Goal: Contribute content: Contribute content

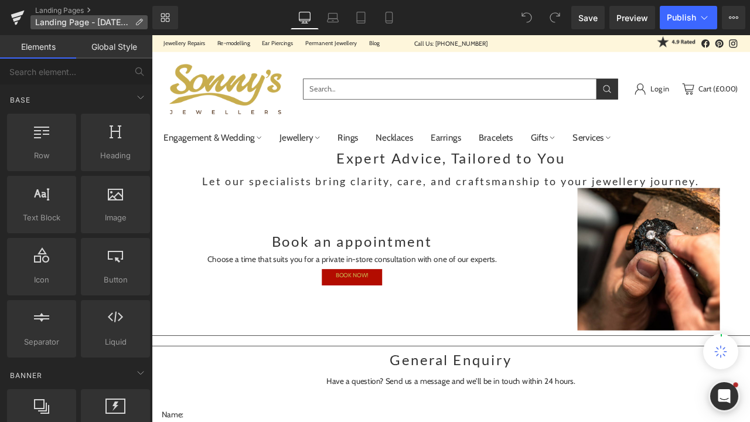
scroll to position [53, 0]
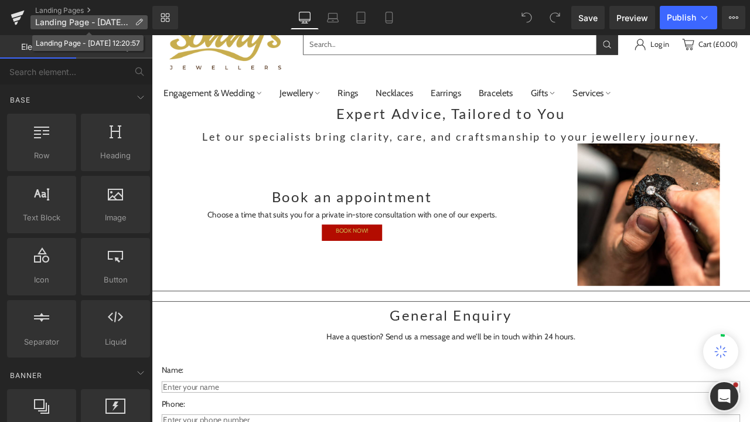
click at [60, 27] on p "Landing Page - Sep 16, 12:20:57" at bounding box center [88, 22] width 117 height 14
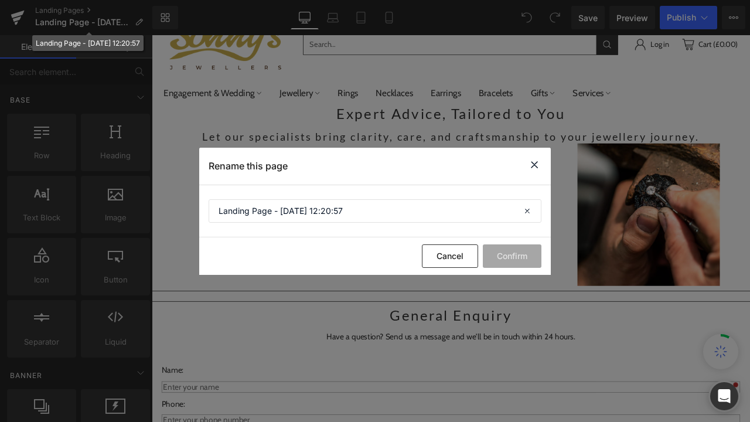
scroll to position [0, 0]
click at [349, 205] on input "Landing Page - Sep 16, 12:20:57" at bounding box center [375, 210] width 333 height 23
drag, startPoint x: 351, startPoint y: 209, endPoint x: 185, endPoint y: 198, distance: 166.2
click at [185, 200] on div "Rename this page Landing Page - Sep 16, 12:20:57 Cancel Confirm" at bounding box center [375, 211] width 750 height 422
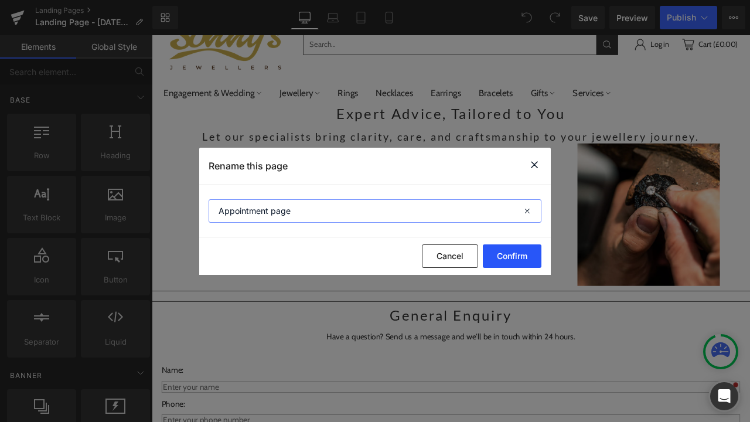
type input "Appointment page"
click at [493, 255] on button "Confirm" at bounding box center [512, 255] width 59 height 23
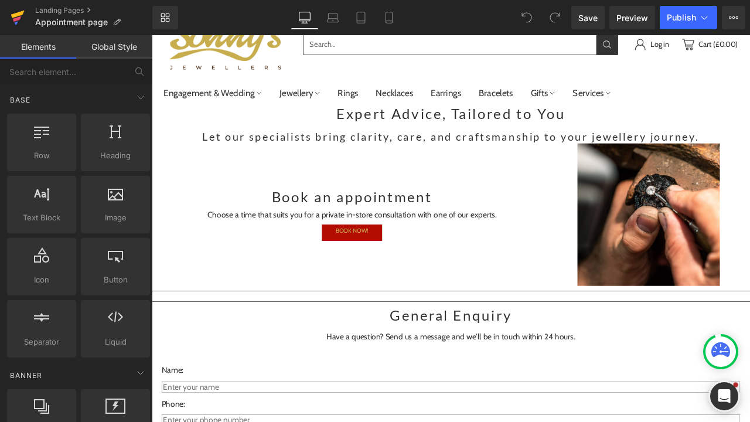
click at [17, 28] on icon at bounding box center [18, 17] width 14 height 29
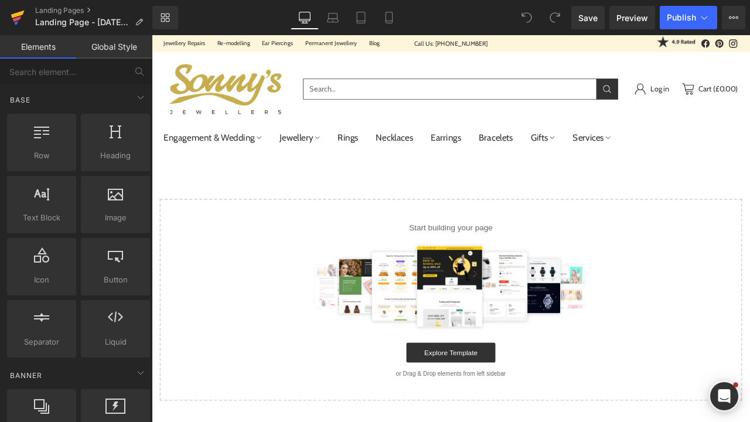
click at [15, 26] on icon at bounding box center [18, 17] width 14 height 29
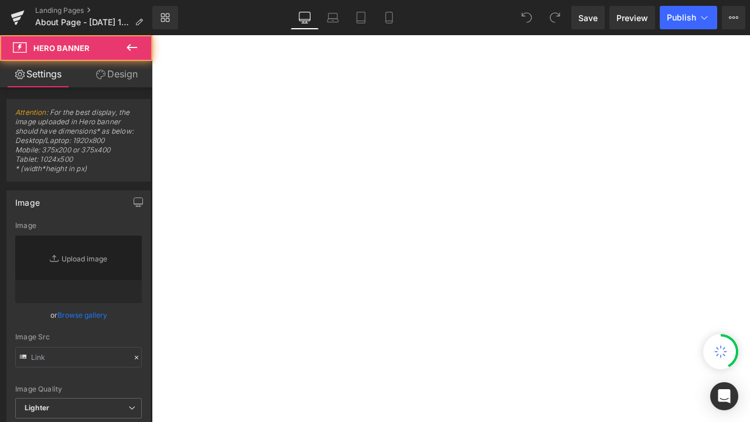
type input "https://ucarecdn.com/7b782616-62c7-4ac7-a96b-cbcec5cea23d/-/format/auto/-/previ…"
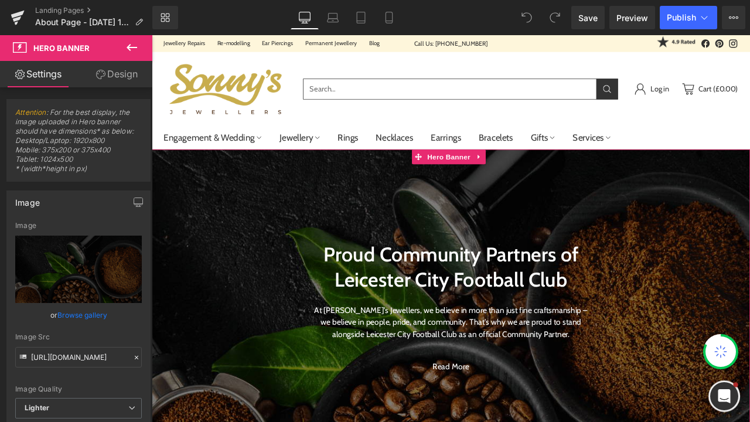
click at [248, 262] on span "Proud Community Partners of Leicester City Football Club Heading At Sonny’s Jew…" at bounding box center [506, 354] width 709 height 185
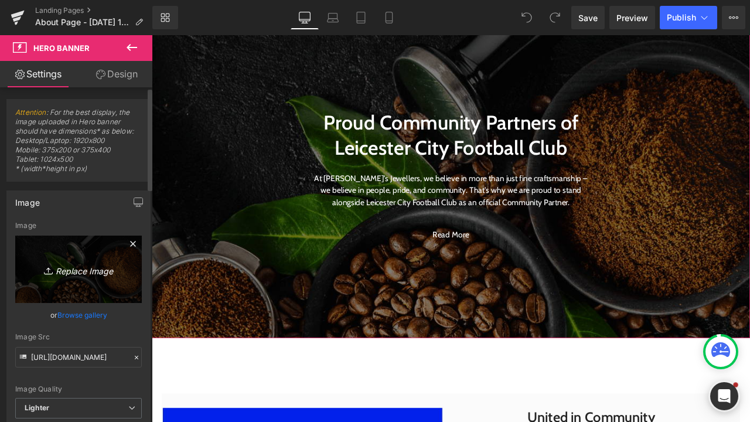
click at [86, 291] on link "Replace Image" at bounding box center [78, 269] width 127 height 67
type input "C:\fakepath\Sonny's Jewellers_LCFCvBFC_17.02.25_00019.jpg"
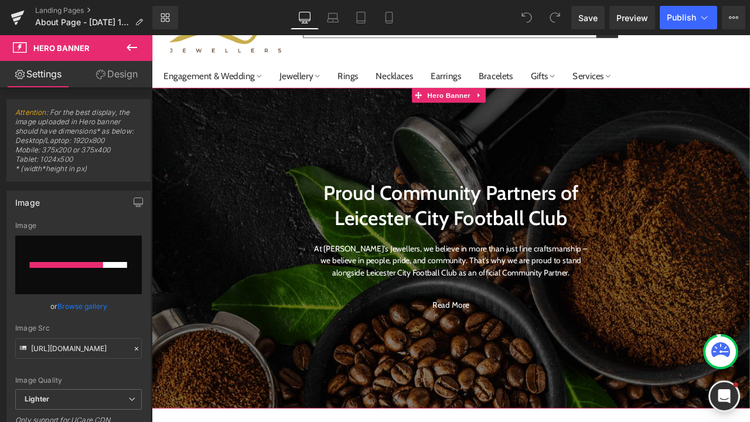
scroll to position [83, 0]
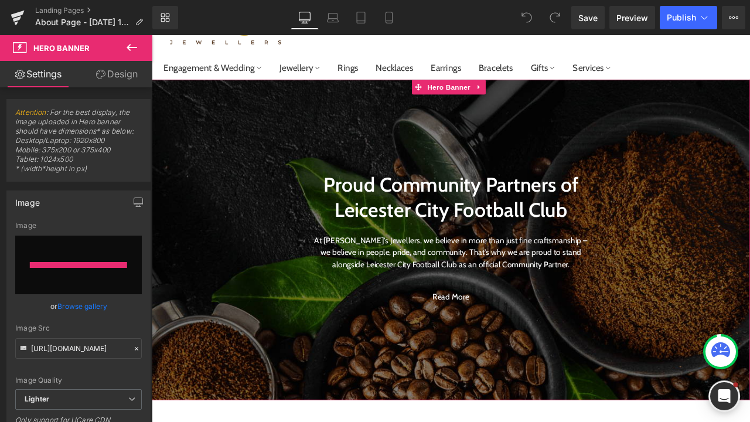
type input "https://ucarecdn.com/b311252a-223d-421e-a5dc-00424e4b6c2e/-/format/auto/-/previ…"
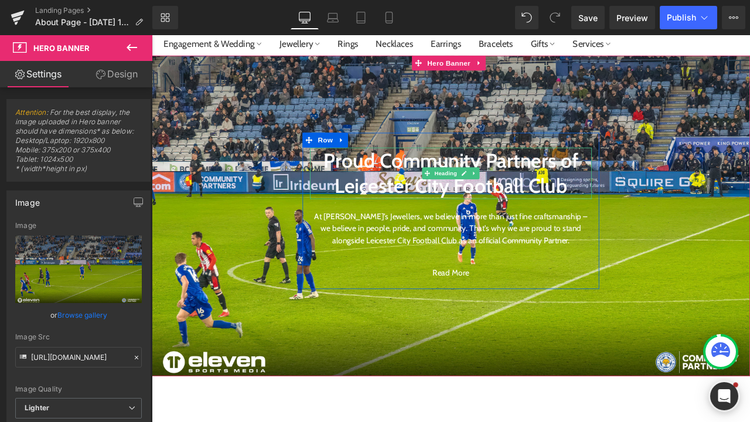
scroll to position [110, 0]
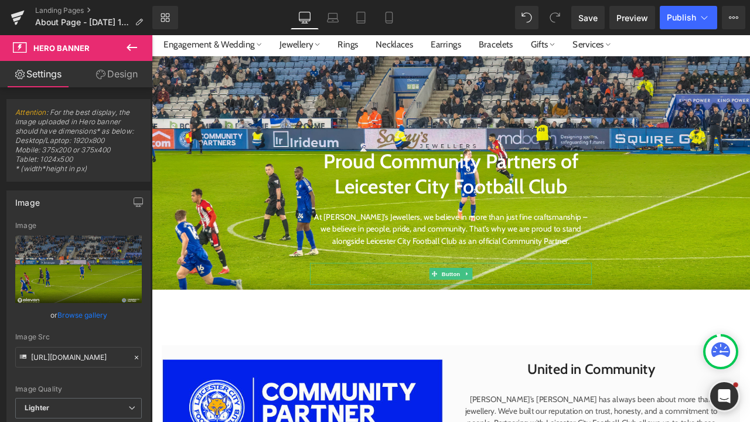
drag, startPoint x: 526, startPoint y: 439, endPoint x: 516, endPoint y: 335, distance: 104.8
click at [516, 335] on div "Proud Community Partners of Leicester City Football Club Heading At Sonny’s Jew…" at bounding box center [506, 198] width 709 height 277
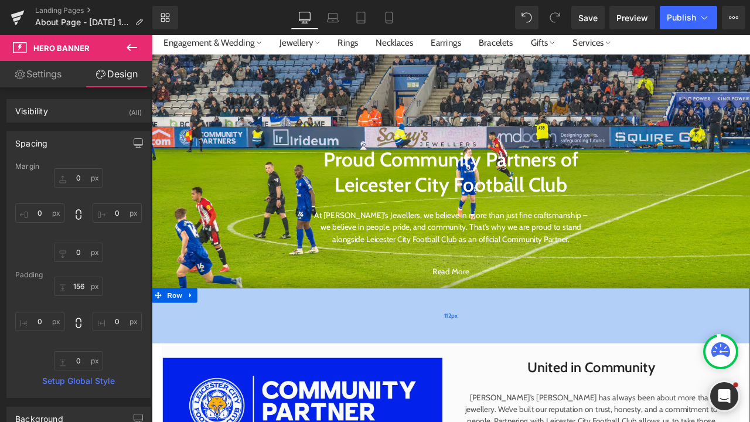
scroll to position [154, 0]
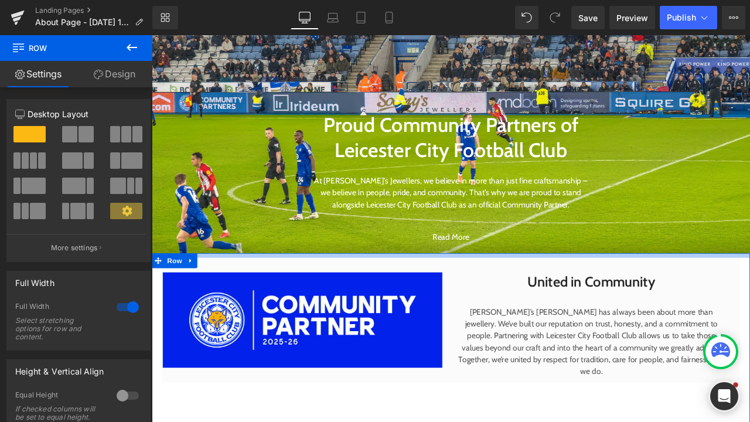
drag, startPoint x: 502, startPoint y: 330, endPoint x: 498, endPoint y: 295, distance: 35.3
click at [498, 295] on div at bounding box center [506, 296] width 709 height 5
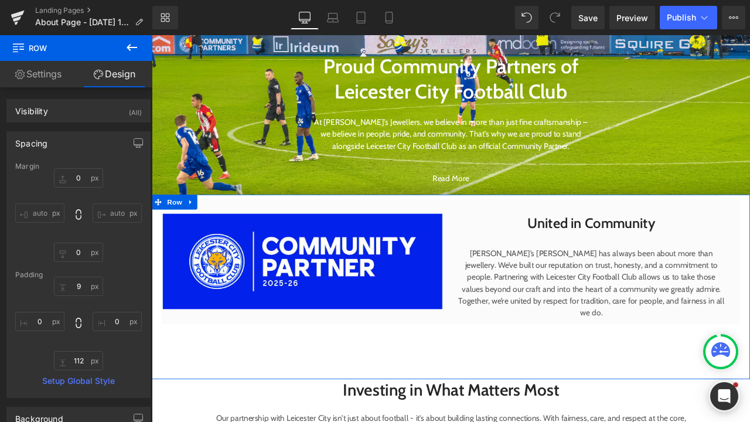
scroll to position [227, 0]
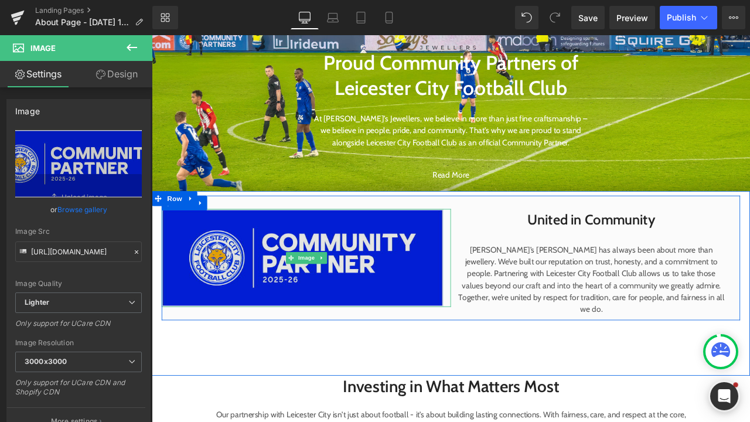
drag, startPoint x: 478, startPoint y: 332, endPoint x: 478, endPoint y: 339, distance: 7.0
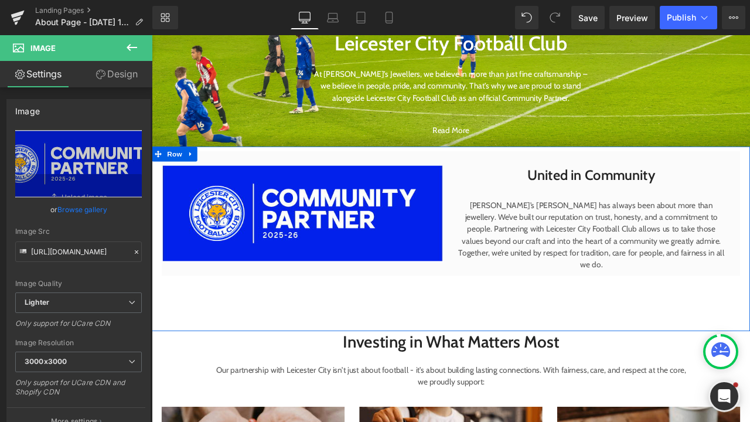
scroll to position [283, 0]
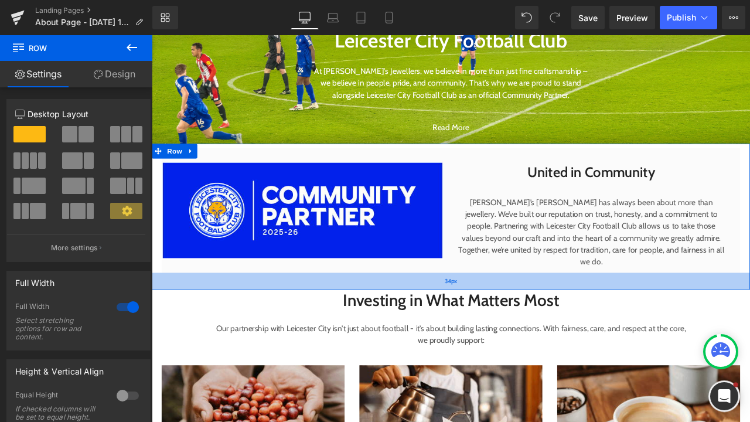
drag, startPoint x: 468, startPoint y: 381, endPoint x: 468, endPoint y: 336, distance: 45.7
click at [468, 336] on div "34px" at bounding box center [506, 327] width 709 height 20
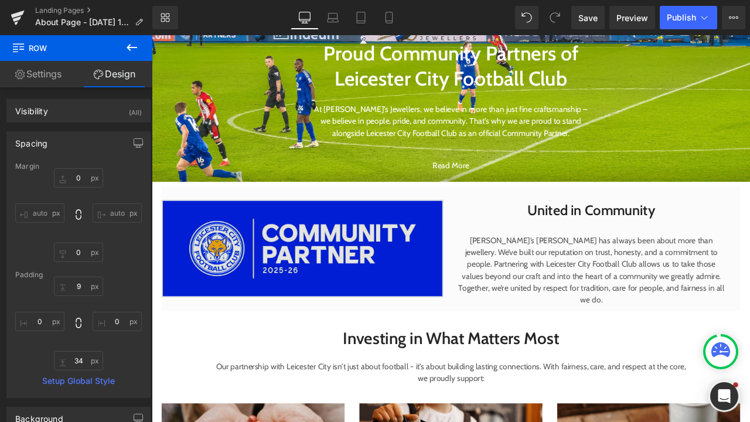
scroll to position [243, 0]
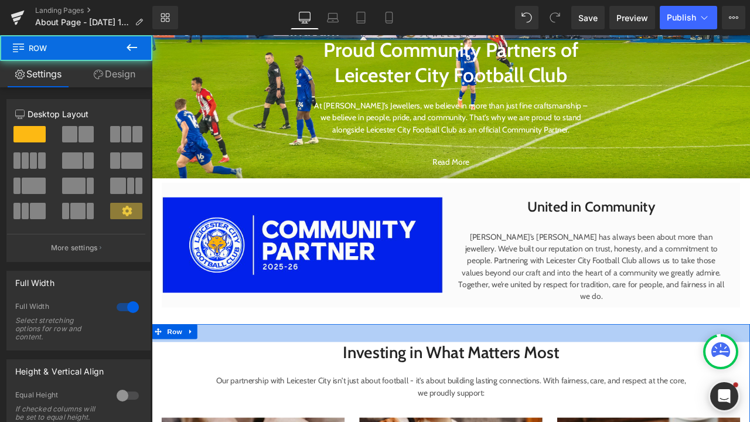
drag, startPoint x: 471, startPoint y: 379, endPoint x: 471, endPoint y: 400, distance: 21.1
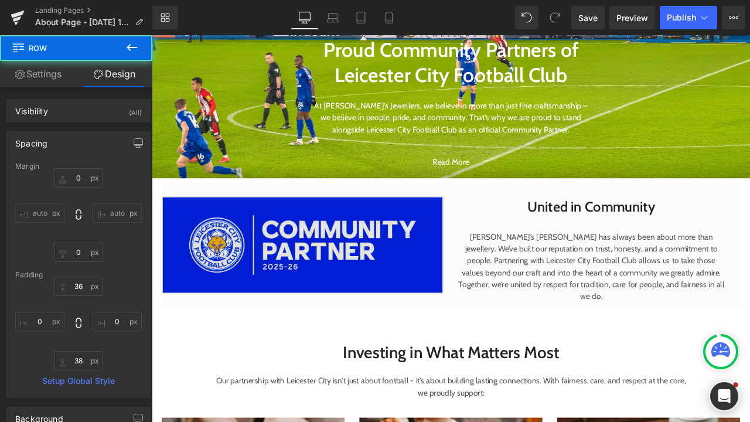
scroll to position [206, 0]
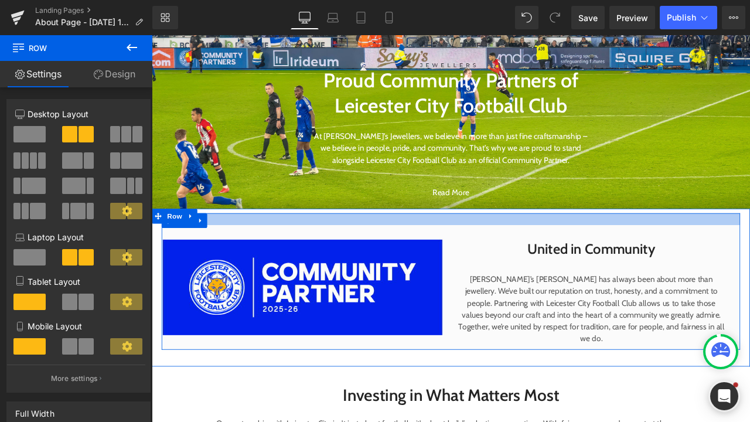
drag, startPoint x: 485, startPoint y: 247, endPoint x: 485, endPoint y: 261, distance: 14.1
click at [485, 261] on div "United in Community Heading Sonny’s Jewellers has always been about more than j…" at bounding box center [506, 327] width 686 height 162
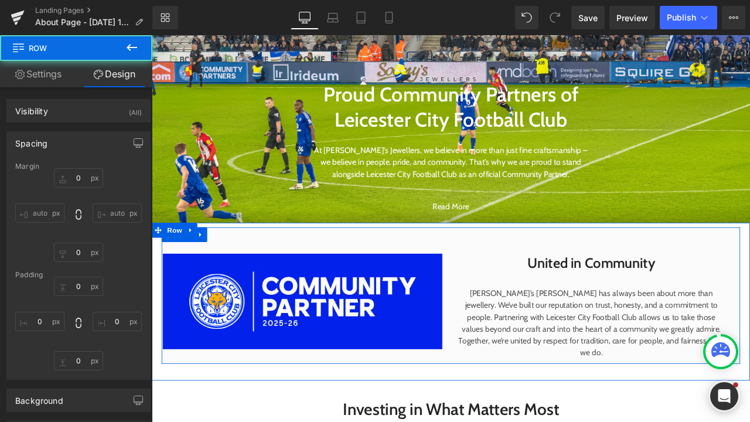
type input "0"
type input "24"
type input "0"
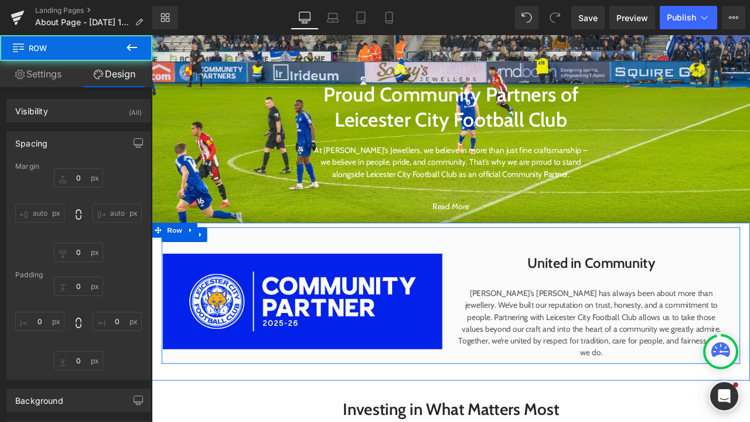
type input "0"
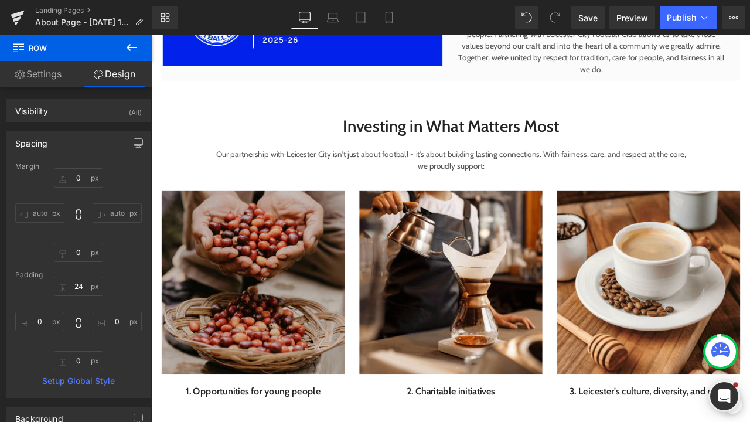
scroll to position [562, 0]
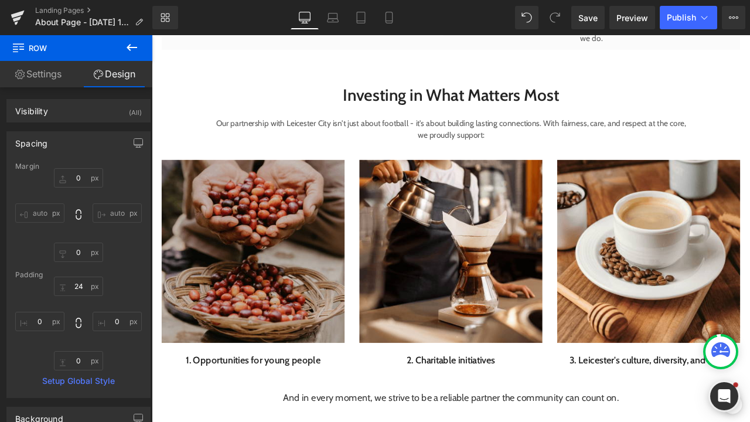
click at [297, 312] on img at bounding box center [271, 291] width 217 height 217
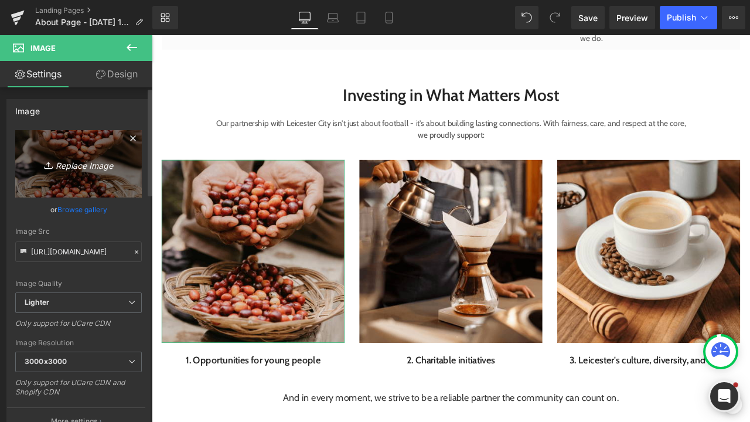
click at [115, 177] on link "Replace Image" at bounding box center [78, 163] width 127 height 67
type input "C:\fakepath\Sonny's Jewellers_LFWCWvAVWFC_16.02.25_00001.jpg"
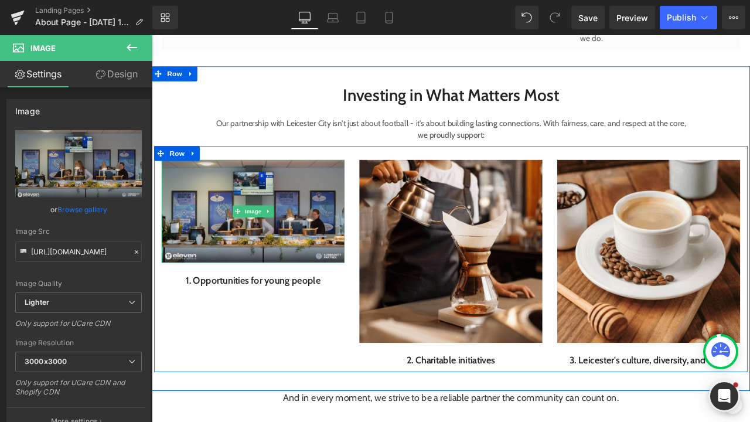
click at [259, 269] on img at bounding box center [271, 244] width 217 height 122
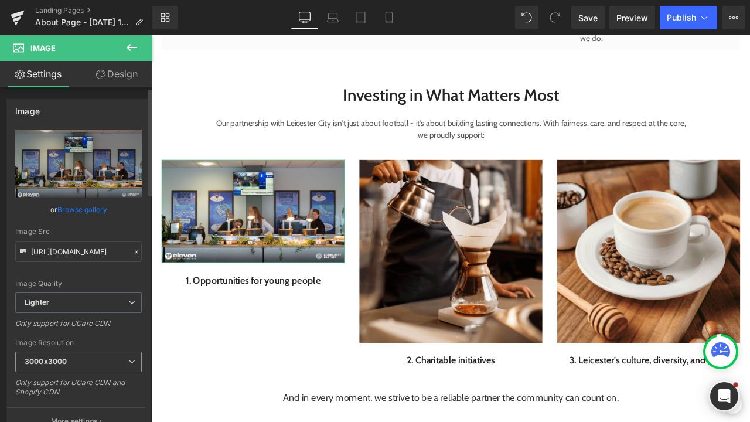
click at [108, 359] on span "3000x3000" at bounding box center [78, 362] width 127 height 21
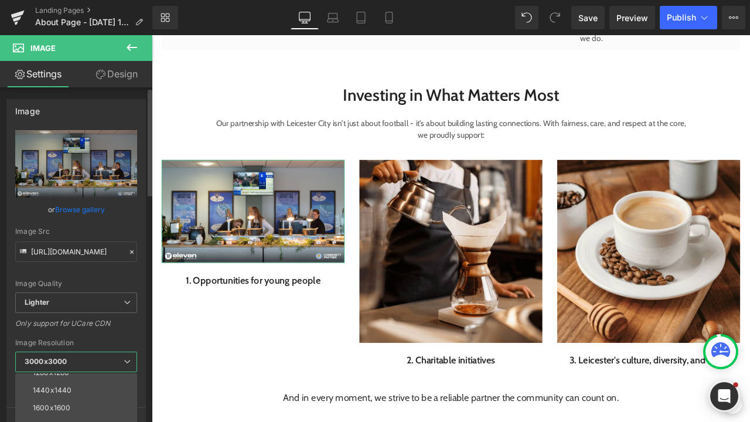
scroll to position [168, 0]
click at [81, 404] on li "1600x1600" at bounding box center [78, 408] width 127 height 18
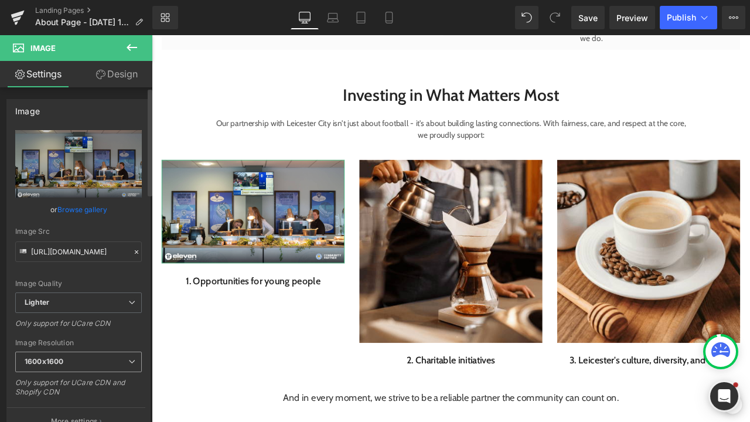
type input "https://ucarecdn.com/a7660440-8e73-40dd-a654-fc4a95cc8846/-/format/auto/-/previ…"
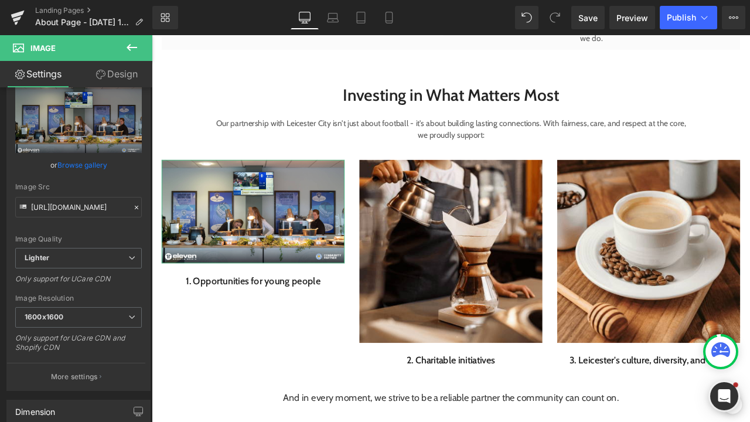
scroll to position [53, 0]
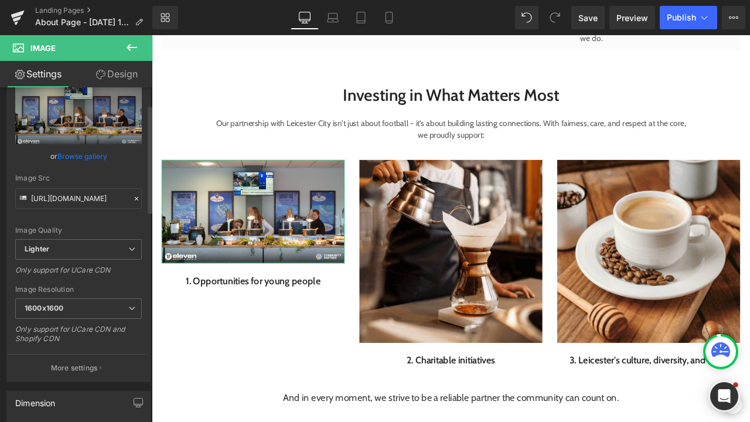
click at [101, 158] on link "Browse gallery" at bounding box center [82, 156] width 50 height 21
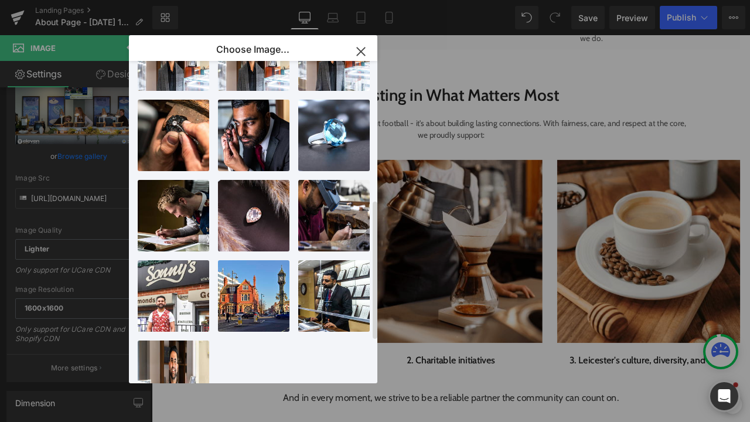
scroll to position [199, 0]
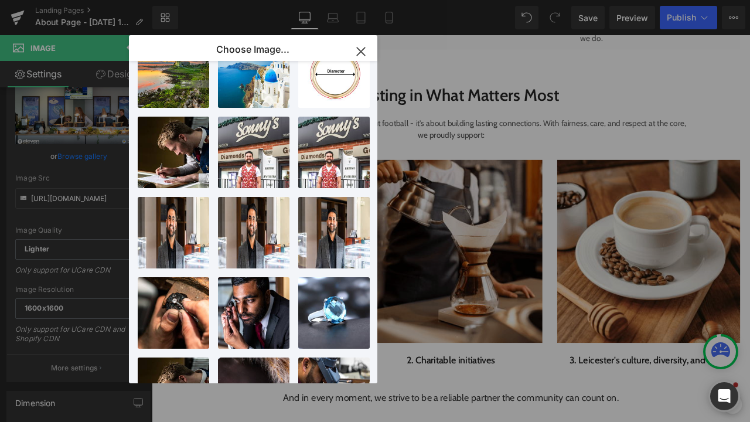
click at [360, 55] on icon "button" at bounding box center [361, 51] width 19 height 19
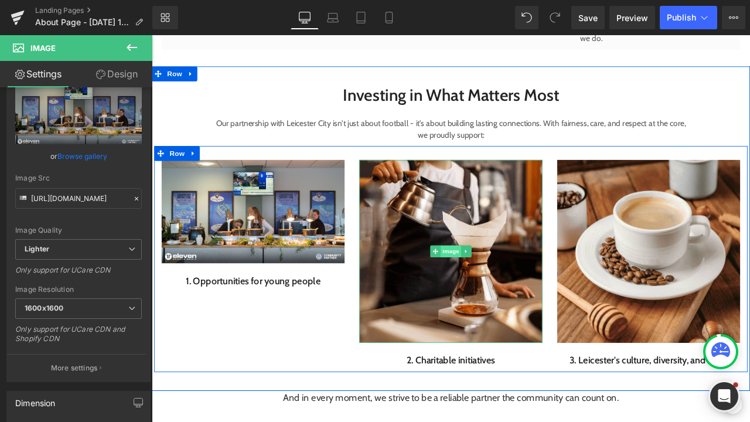
click at [500, 293] on span "Image" at bounding box center [506, 291] width 25 height 14
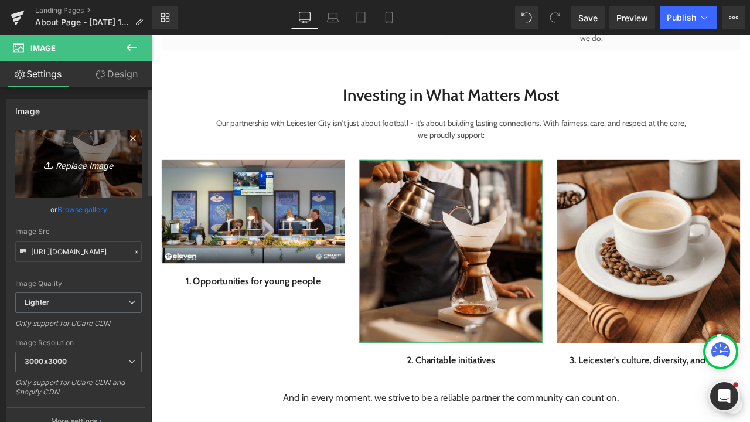
click at [87, 186] on link "Replace Image" at bounding box center [78, 163] width 127 height 67
type input "C:\fakepath\Sonny's Jewellers_LFWCWvAVWFC_16.02.25_00002.jpg"
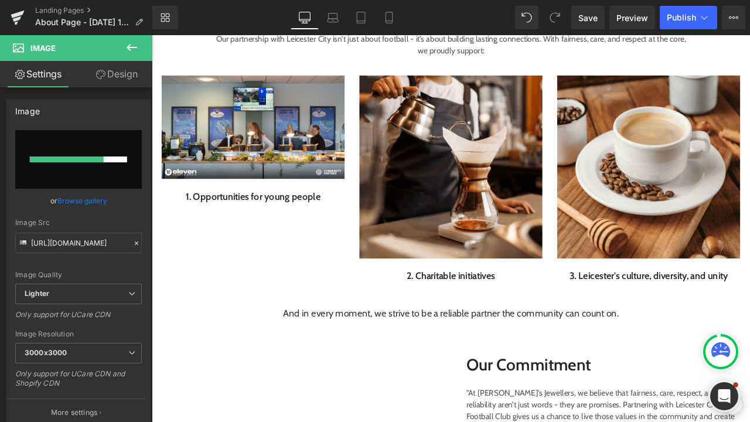
scroll to position [656, 0]
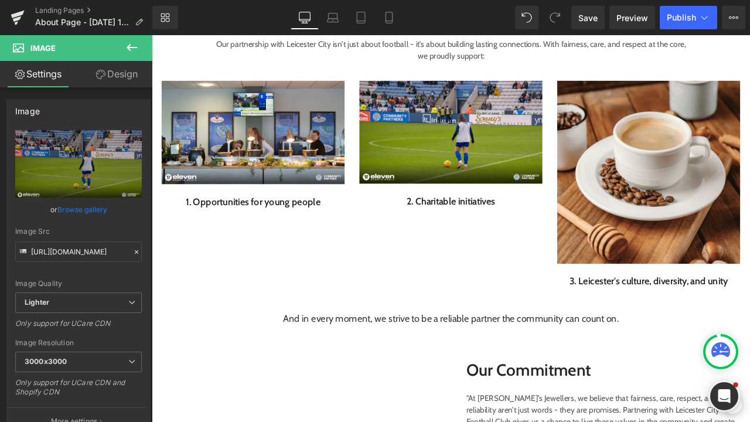
type input "https://ucarecdn.com/365602b8-6319-40d7-abcf-58658e03915b/-/format/auto/-/previ…"
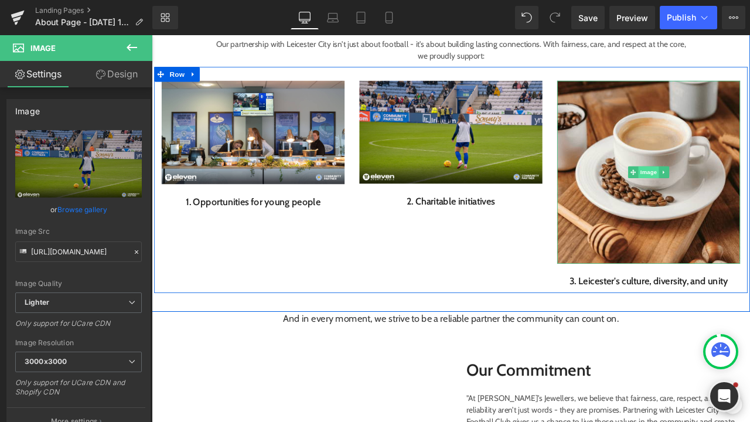
click at [741, 192] on span "Image" at bounding box center [740, 197] width 25 height 14
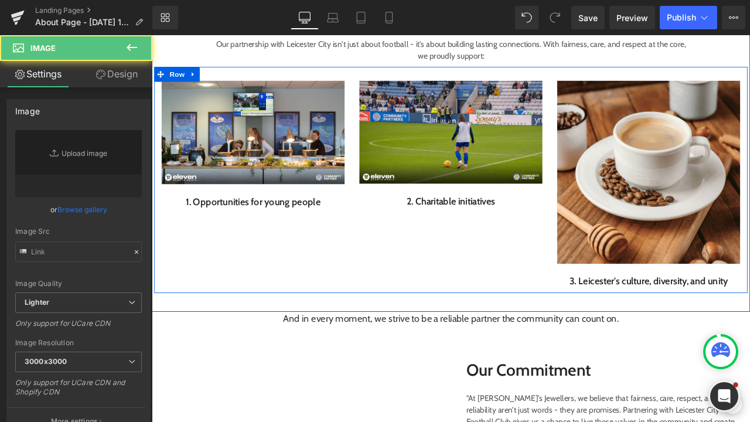
type input "https://ucarecdn.com/06ccd9d5-3e6c-45a6-af3e-7ec2f3648e44/-/format/auto/-/previ…"
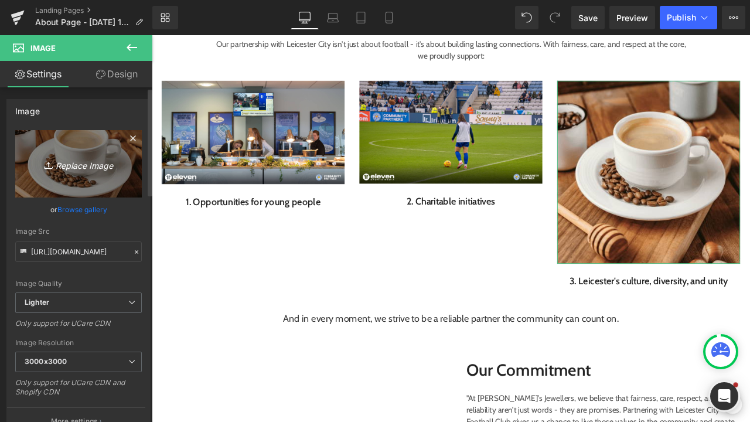
click at [69, 191] on link "Replace Image" at bounding box center [78, 163] width 127 height 67
type input "C:\fakepath\Sonny's Jewellers_LCFCvBFC_17.02.25_00006.jpg"
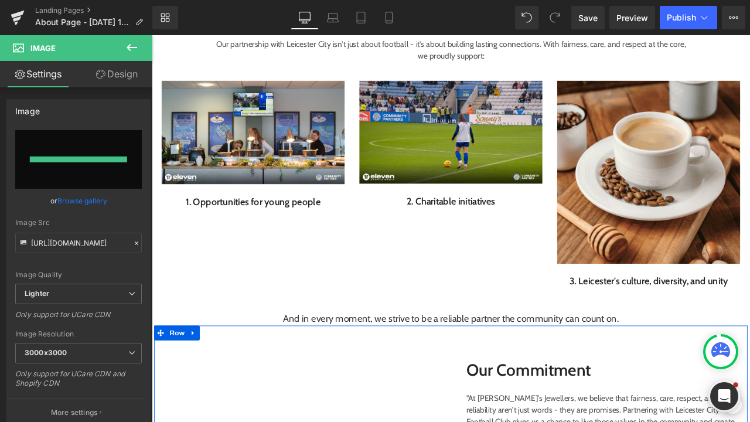
type input "https://ucarecdn.com/2d9bc371-2f7f-4a5a-95ee-40bdba0ec0f9/-/format/auto/-/previ…"
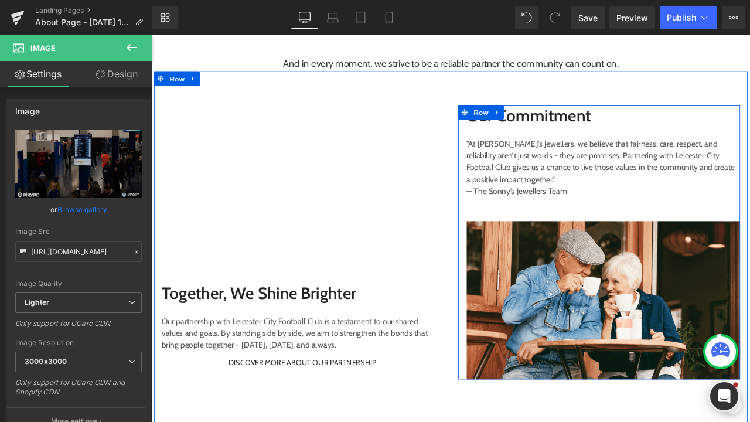
scroll to position [895, 0]
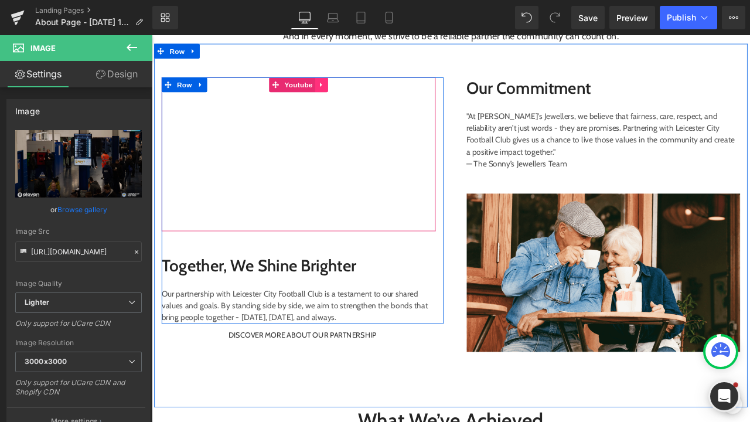
click at [350, 97] on link at bounding box center [353, 94] width 15 height 18
click at [362, 97] on link at bounding box center [360, 94] width 15 height 18
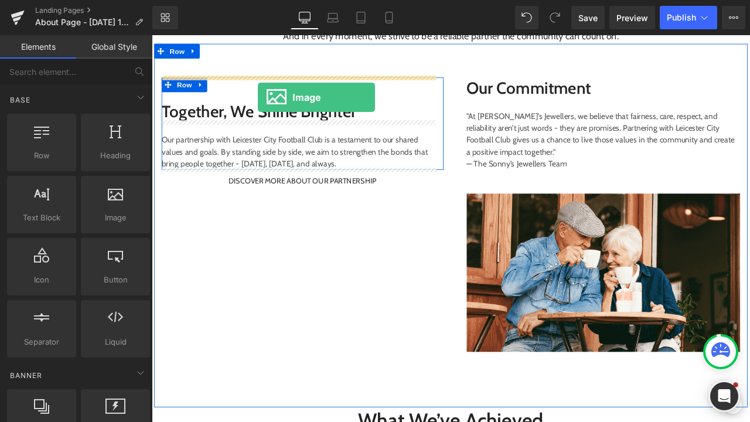
drag, startPoint x: 258, startPoint y: 254, endPoint x: 277, endPoint y: 108, distance: 147.6
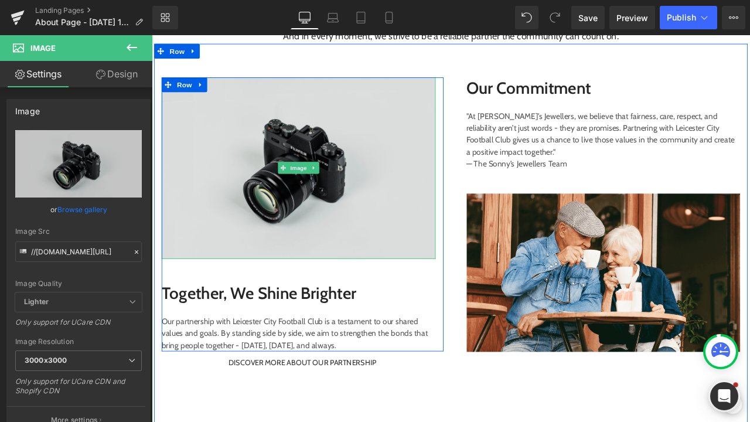
click at [285, 159] on img at bounding box center [325, 192] width 325 height 215
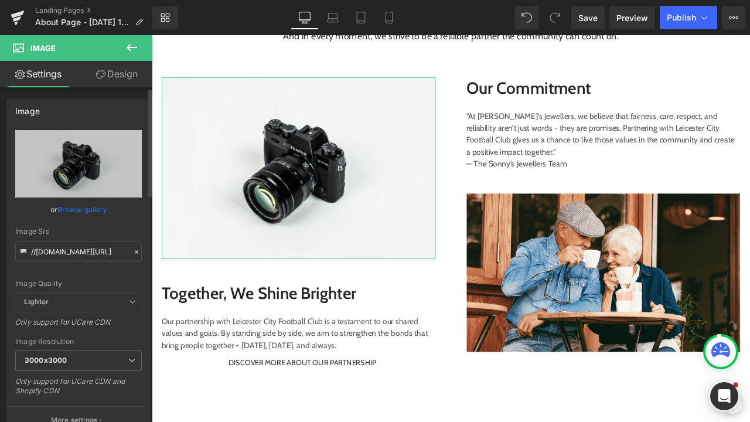
click at [94, 210] on link "Browse gallery" at bounding box center [82, 209] width 50 height 21
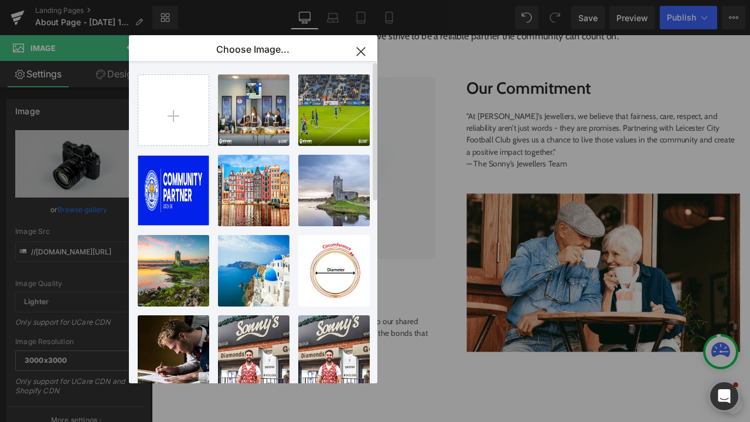
scroll to position [0, 0]
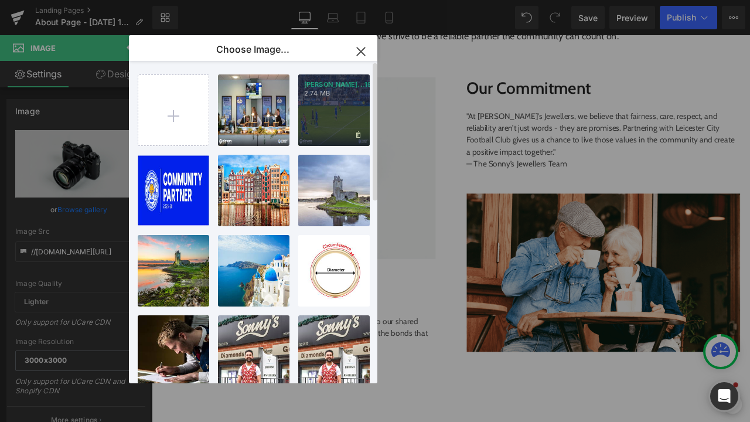
click at [314, 117] on div "Sonny_s...19.jpg 2.74 MB" at bounding box center [333, 109] width 71 height 71
type input "https://ucarecdn.com/b311252a-223d-421e-a5dc-00424e4b6c2e/-/format/auto/-/previ…"
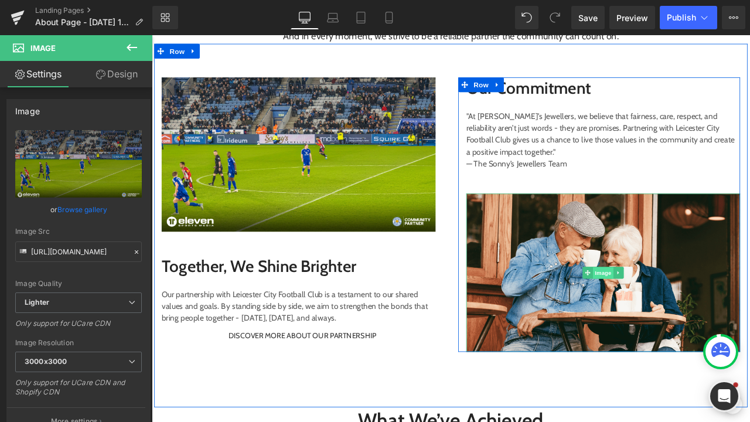
click at [680, 316] on span "Image" at bounding box center [686, 316] width 25 height 14
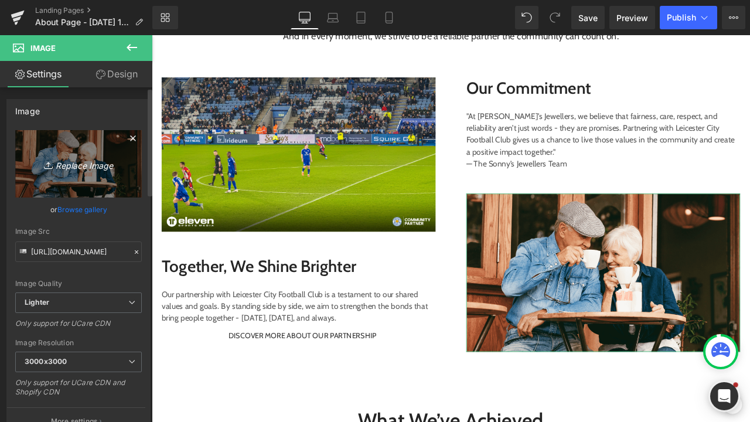
click at [97, 183] on link "Replace Image" at bounding box center [78, 163] width 127 height 67
type input "C:\fakepath\Sonny's Jewellers_LFWCWvAVWFC_16.02.25_00004.jpg"
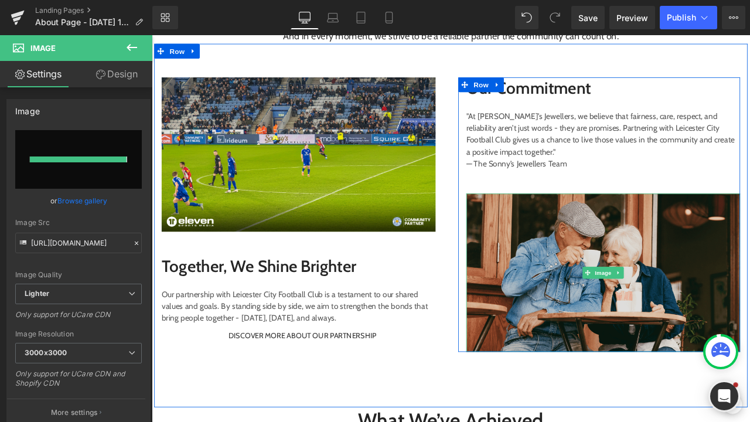
type input "https://ucarecdn.com/089d8253-e49f-47da-b019-637a3ce2520c/-/format/auto/-/previ…"
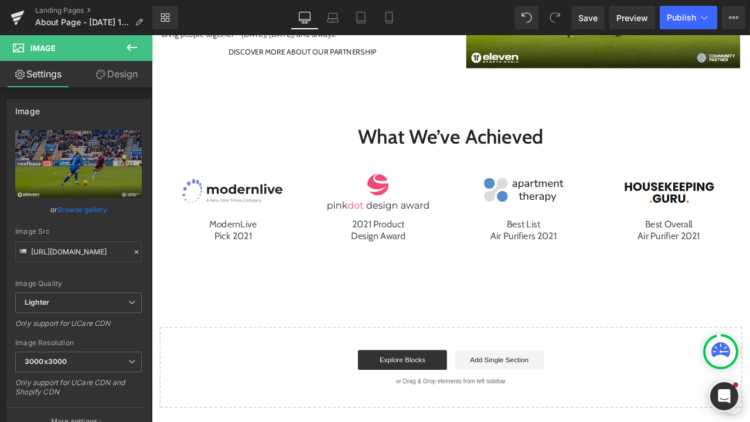
scroll to position [1216, 0]
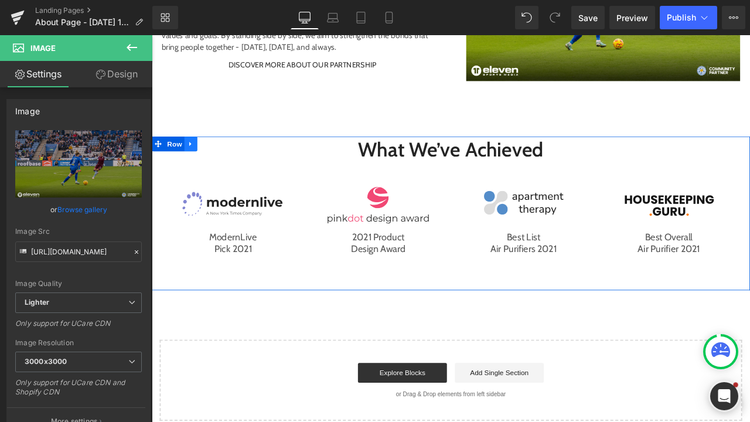
click at [202, 159] on link at bounding box center [197, 164] width 15 height 18
click at [224, 169] on link at bounding box center [228, 164] width 15 height 18
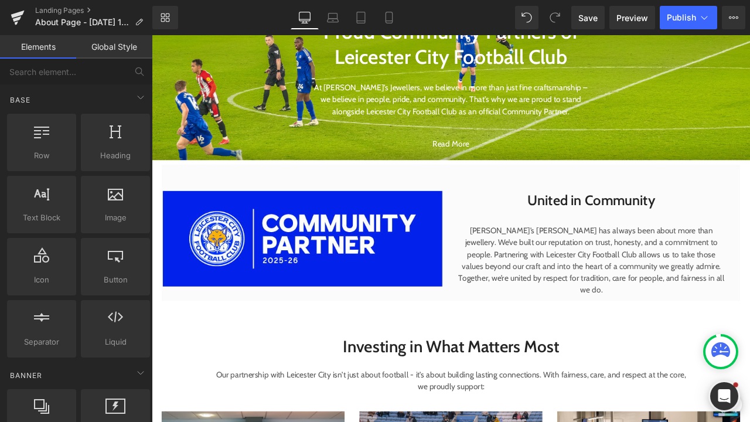
scroll to position [132, 0]
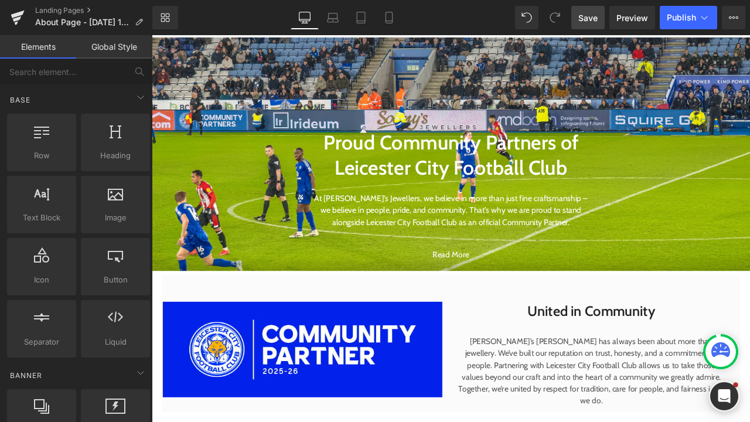
click at [592, 17] on span "Save" at bounding box center [587, 18] width 19 height 12
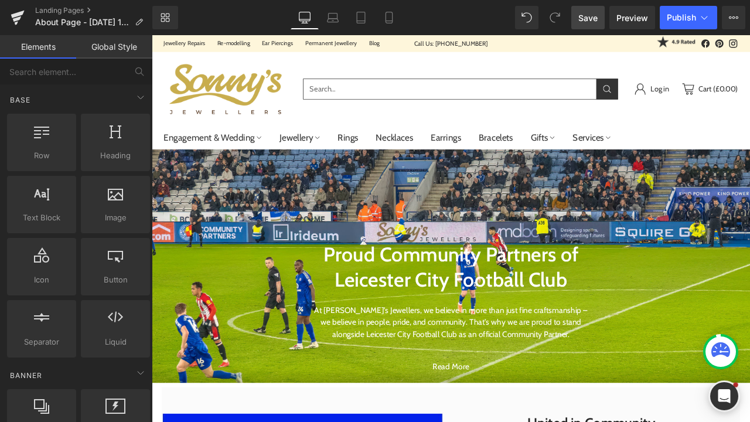
scroll to position [0, 0]
click at [622, 17] on span "Preview" at bounding box center [632, 18] width 32 height 12
